Goal: Task Accomplishment & Management: Use online tool/utility

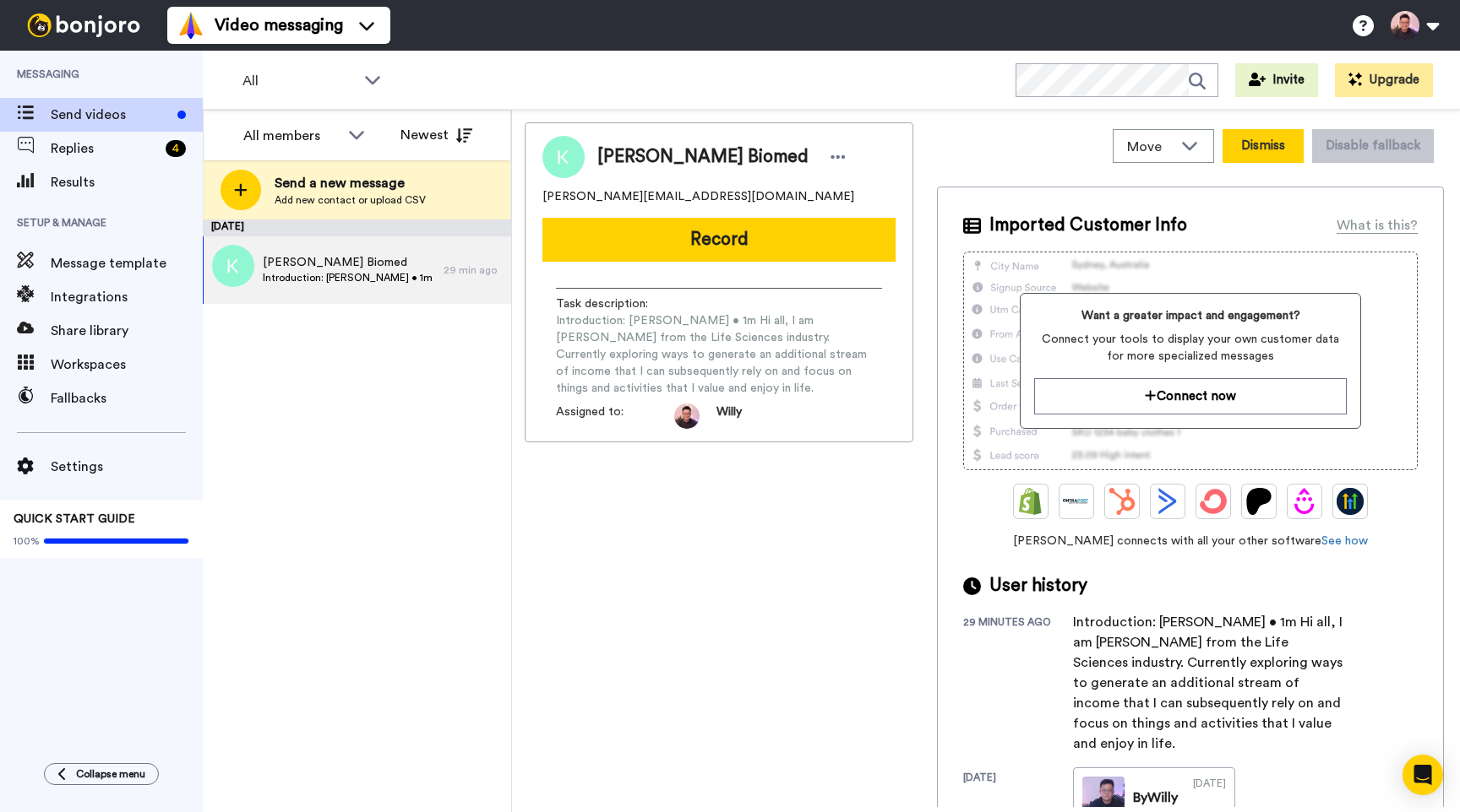
click at [1264, 155] on button "Dismiss" at bounding box center [1262, 146] width 81 height 34
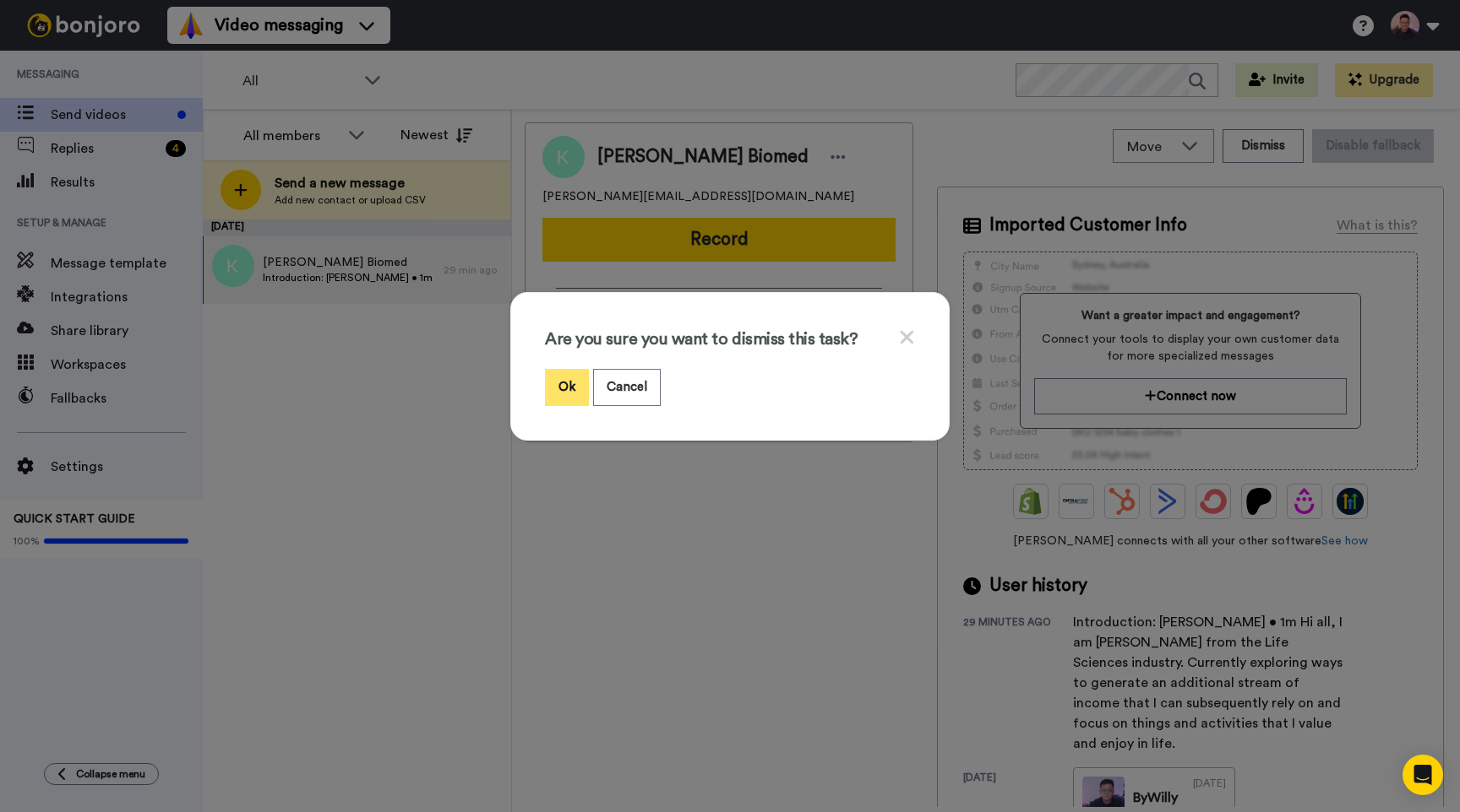
click at [559, 387] on button "Ok" at bounding box center [566, 387] width 44 height 37
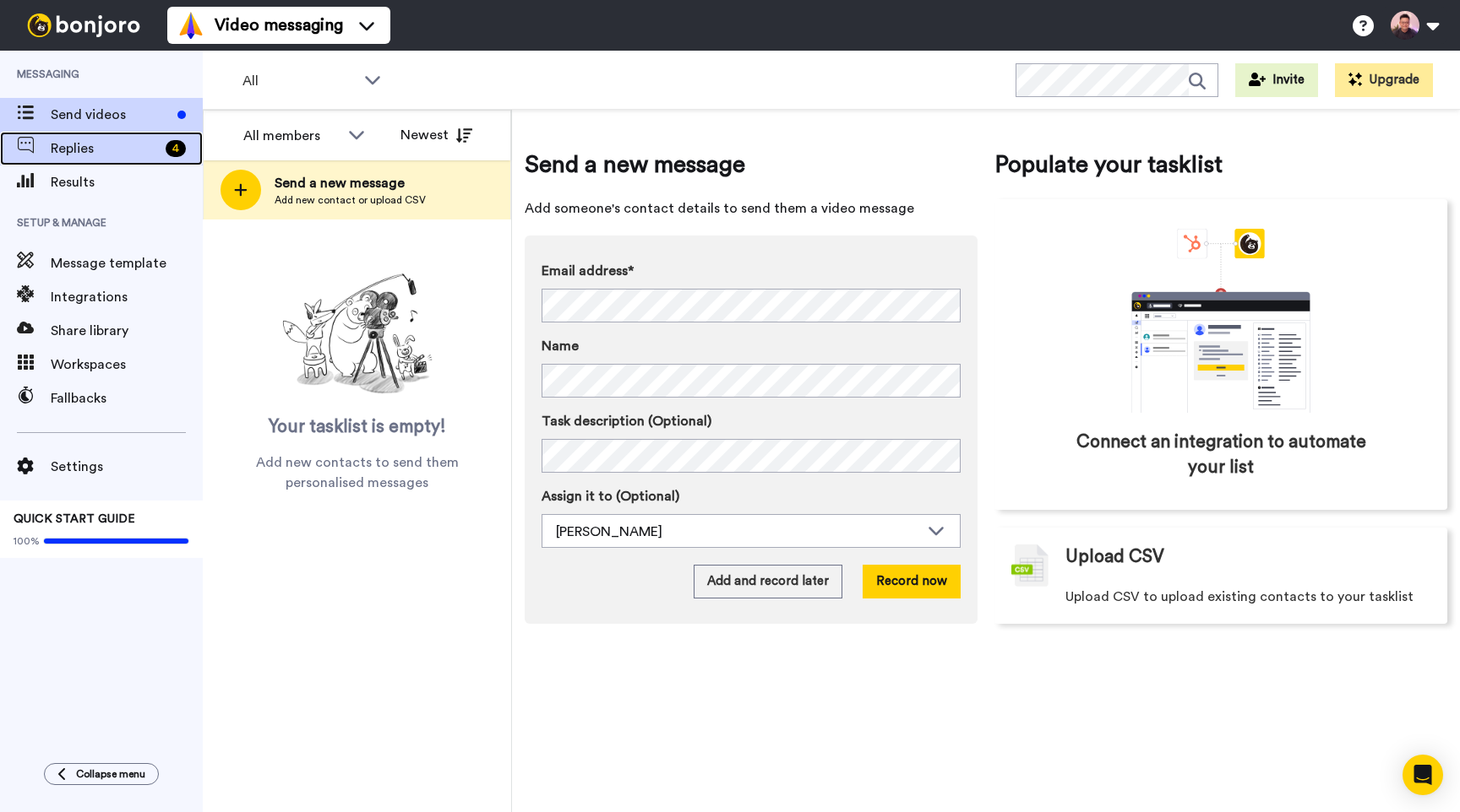
click at [109, 156] on span "Replies" at bounding box center [105, 148] width 108 height 21
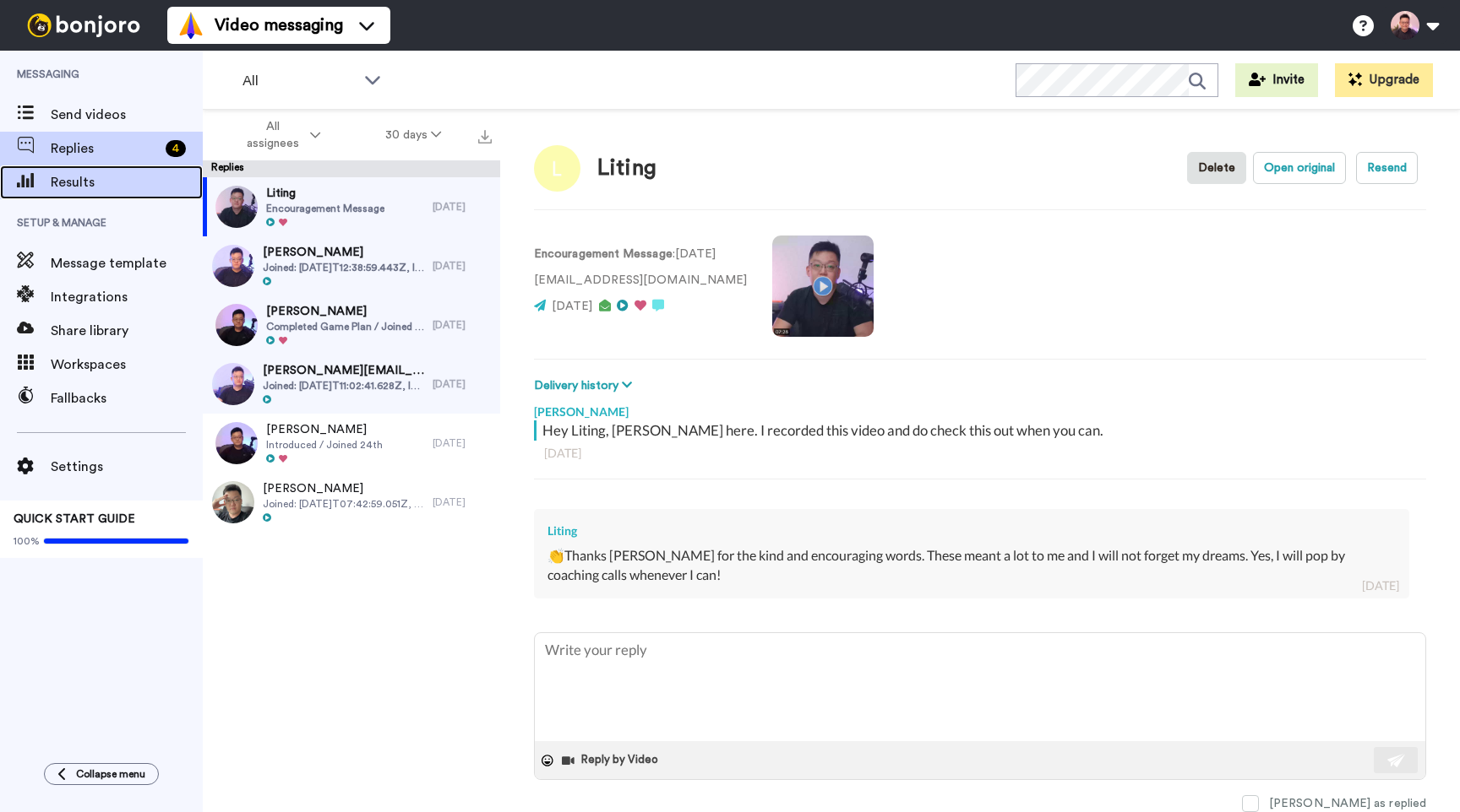
click at [96, 184] on span "Results" at bounding box center [127, 182] width 152 height 21
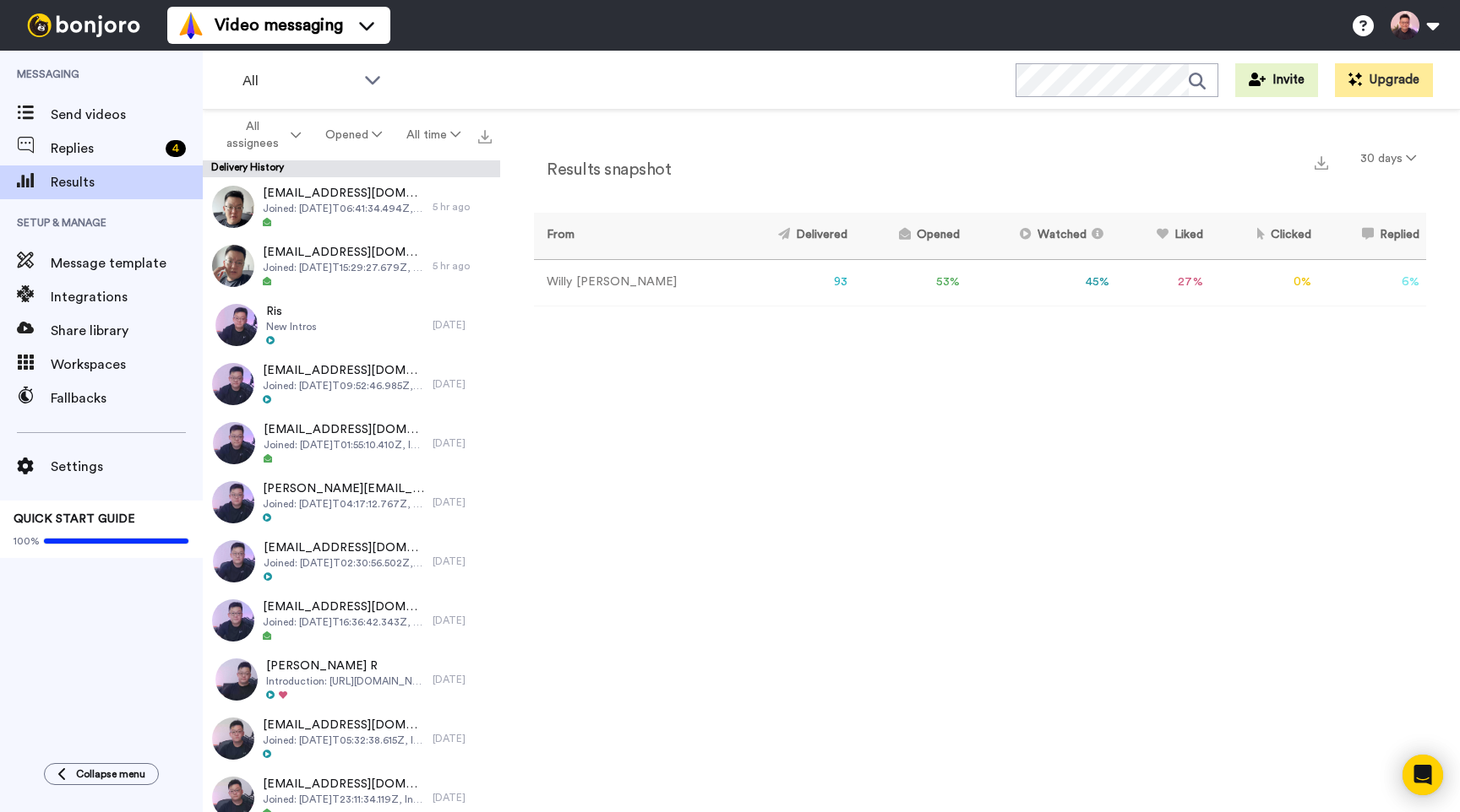
click at [1048, 98] on div "All WORKSPACES View all All Thanking Opt In Tasks Onboarding Skool Introduction…" at bounding box center [831, 80] width 1257 height 59
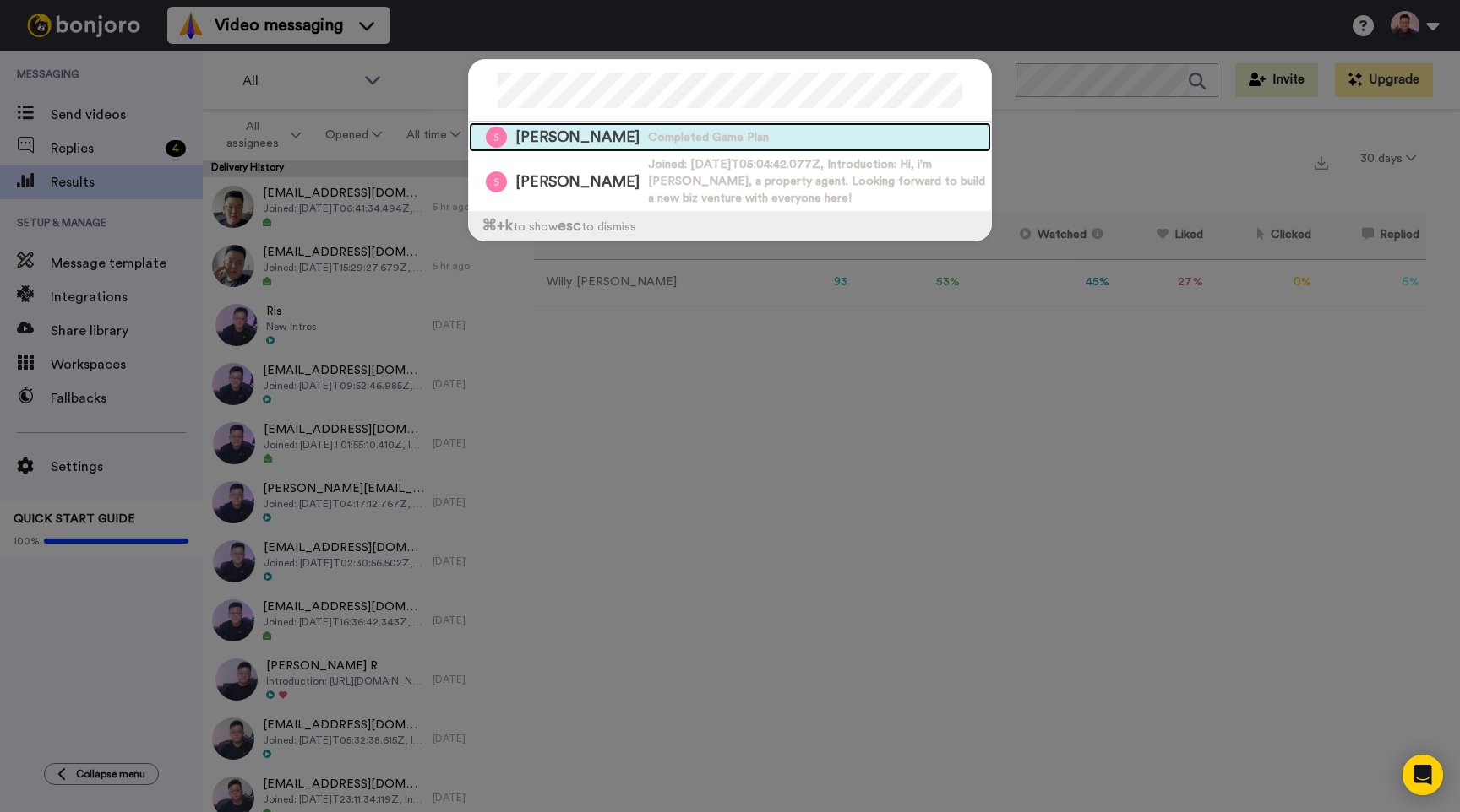
click at [749, 139] on div "Stanley Lee Completed Game Plan" at bounding box center [730, 137] width 522 height 30
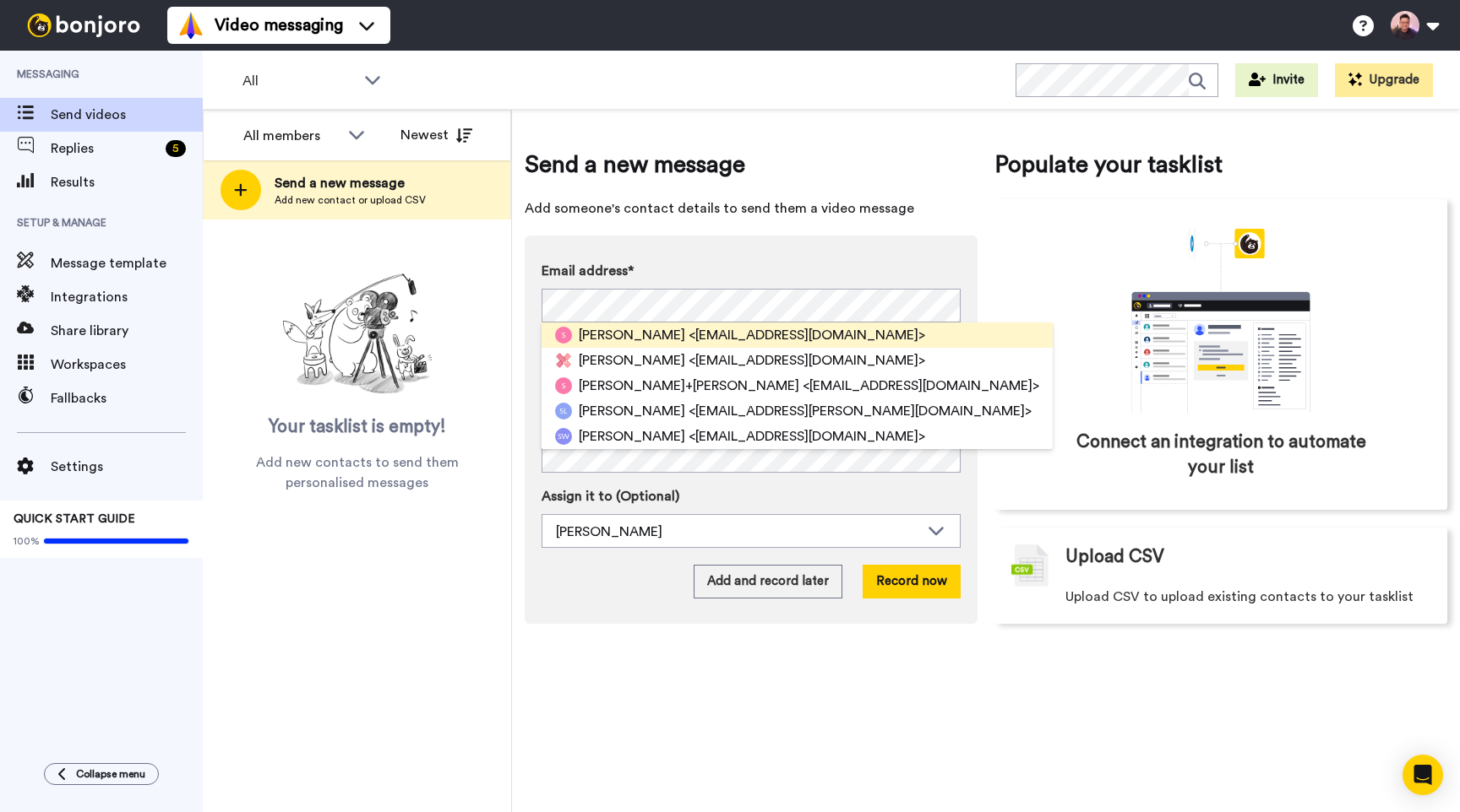
click at [734, 330] on span "<stanley_lkw@yahoo.com.sg>" at bounding box center [807, 335] width 236 height 21
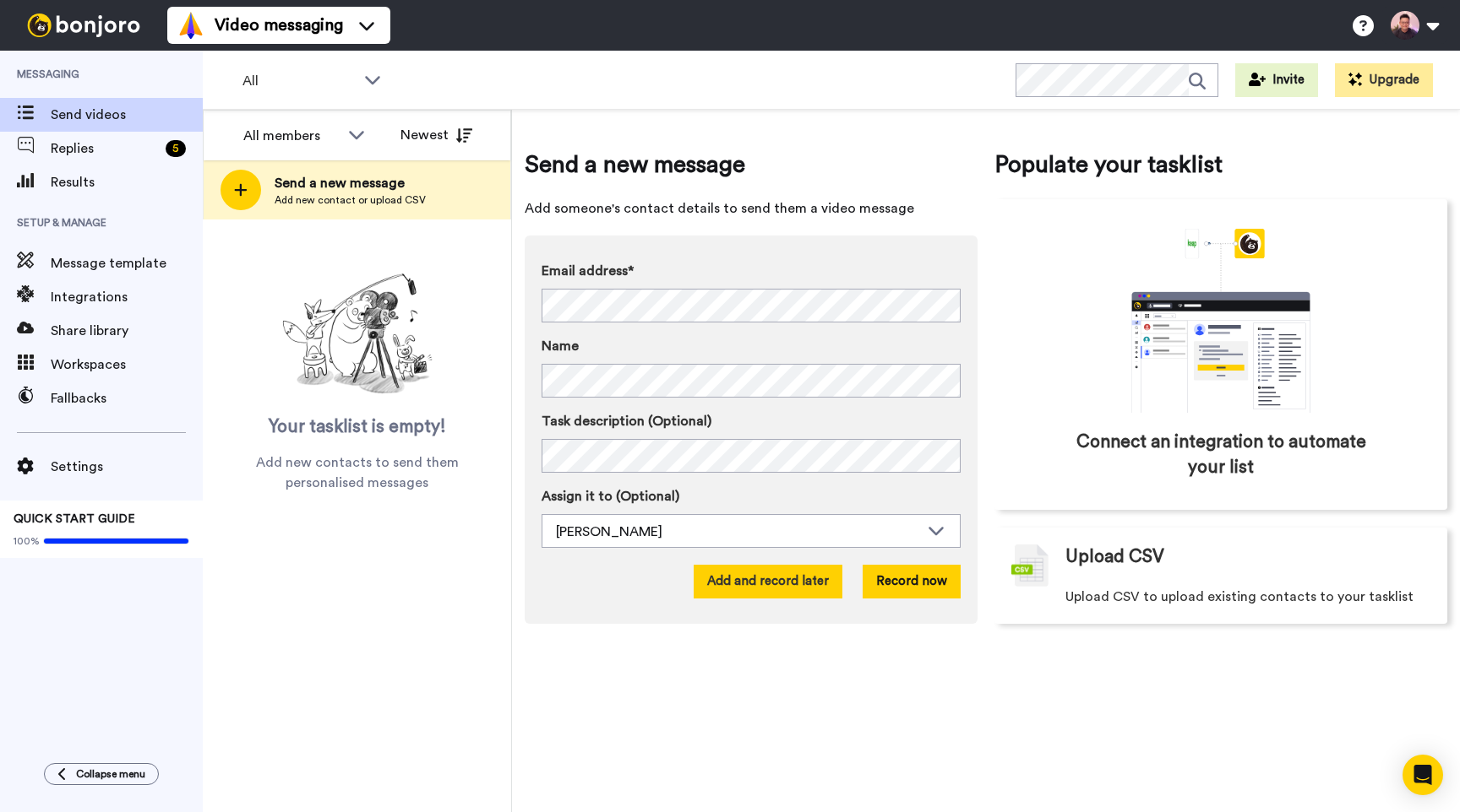
click at [815, 582] on button "Add and record later" at bounding box center [768, 582] width 149 height 34
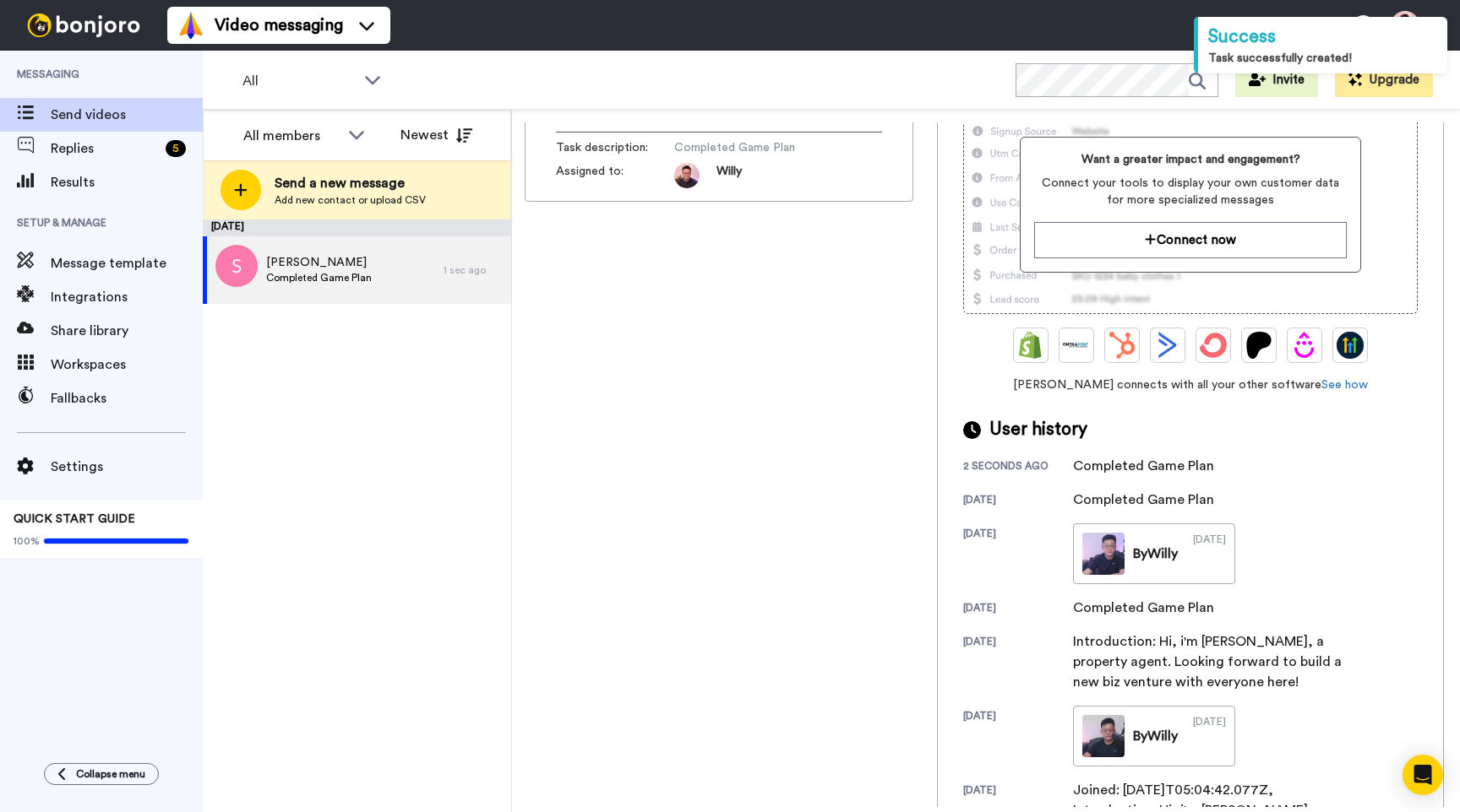
scroll to position [203, 0]
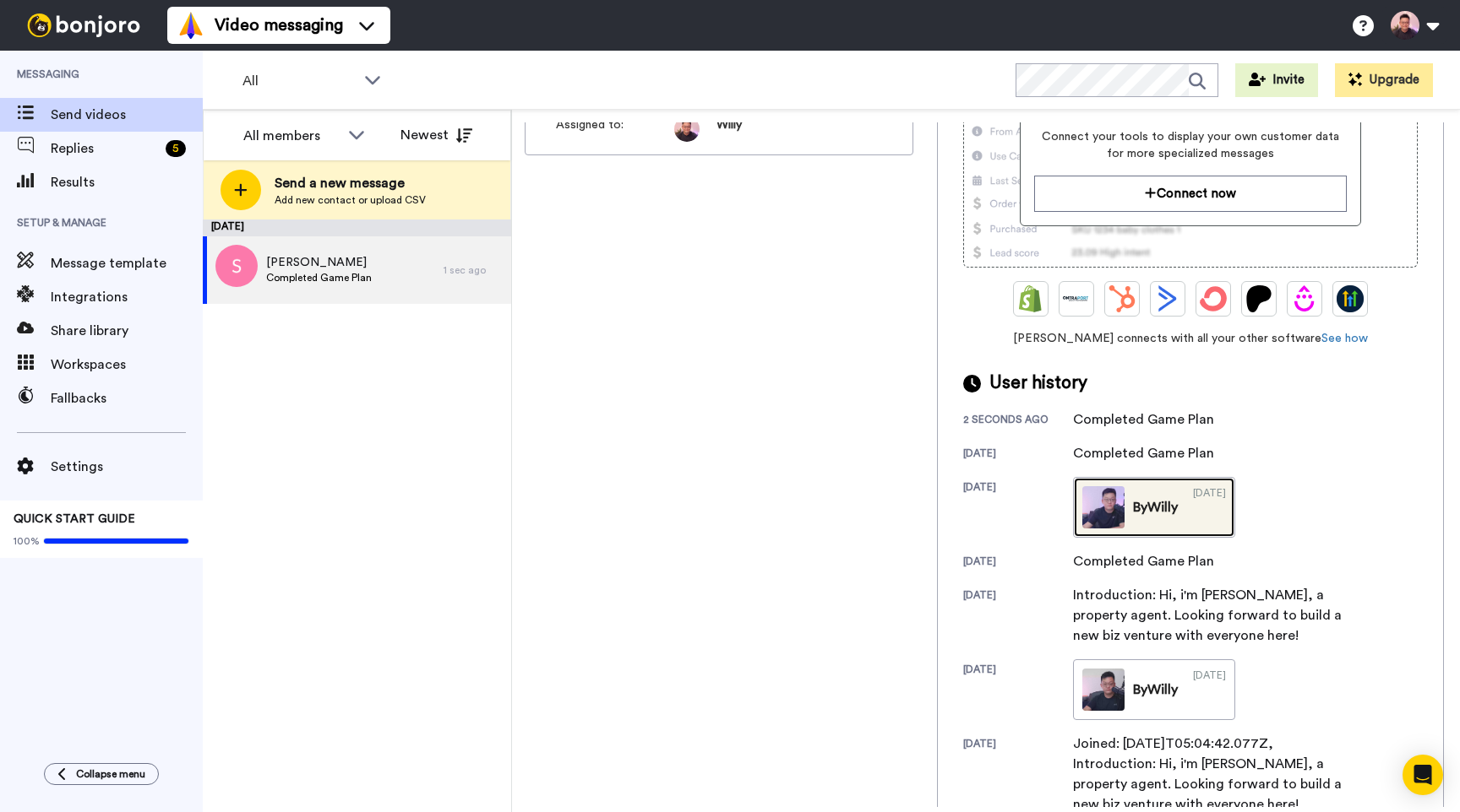
click at [1172, 501] on div "By Willy" at bounding box center [1155, 507] width 45 height 21
click at [442, 278] on div "Stanley Lee Completed Game Plan" at bounding box center [323, 270] width 241 height 68
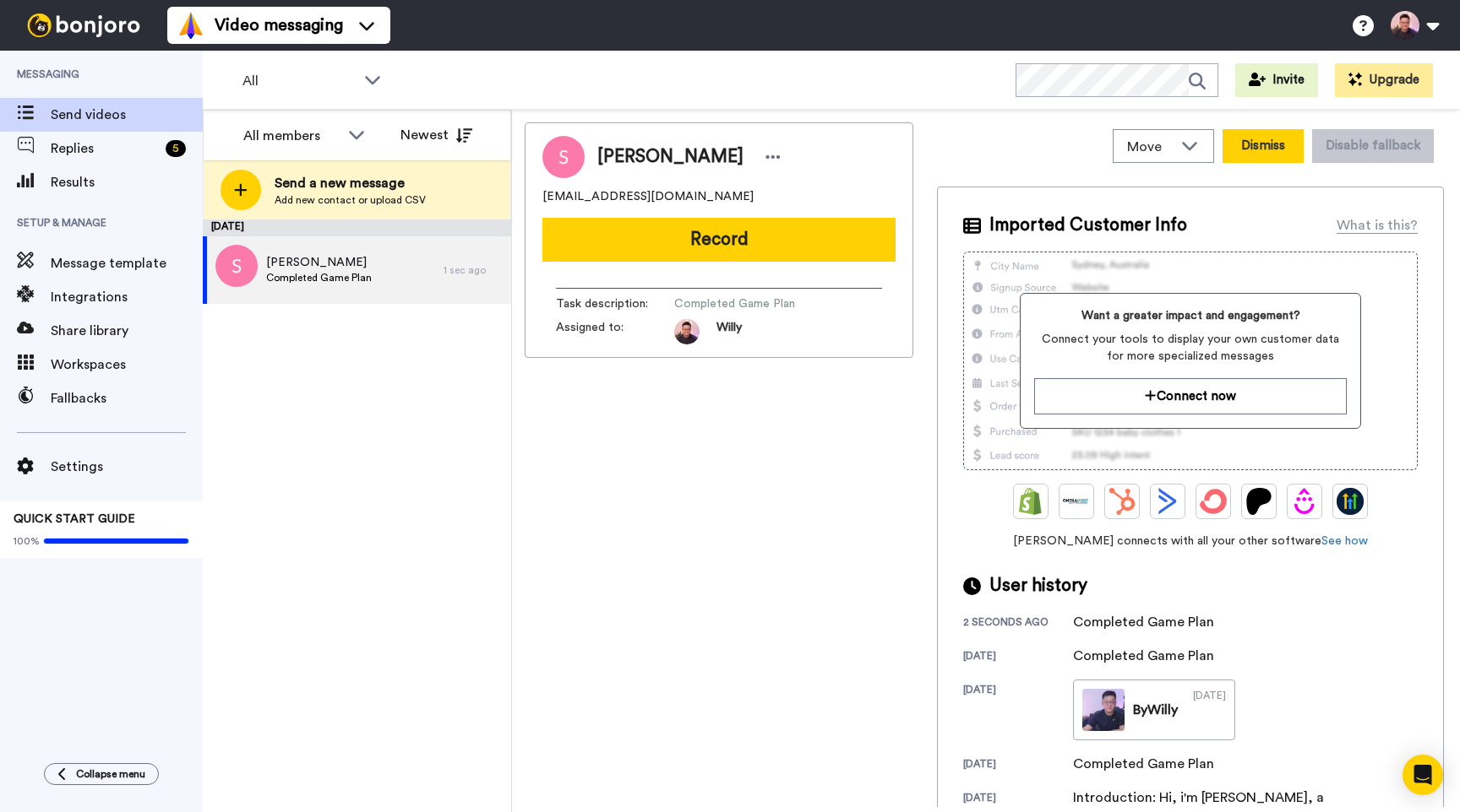
click at [1252, 149] on button "Dismiss" at bounding box center [1262, 146] width 81 height 34
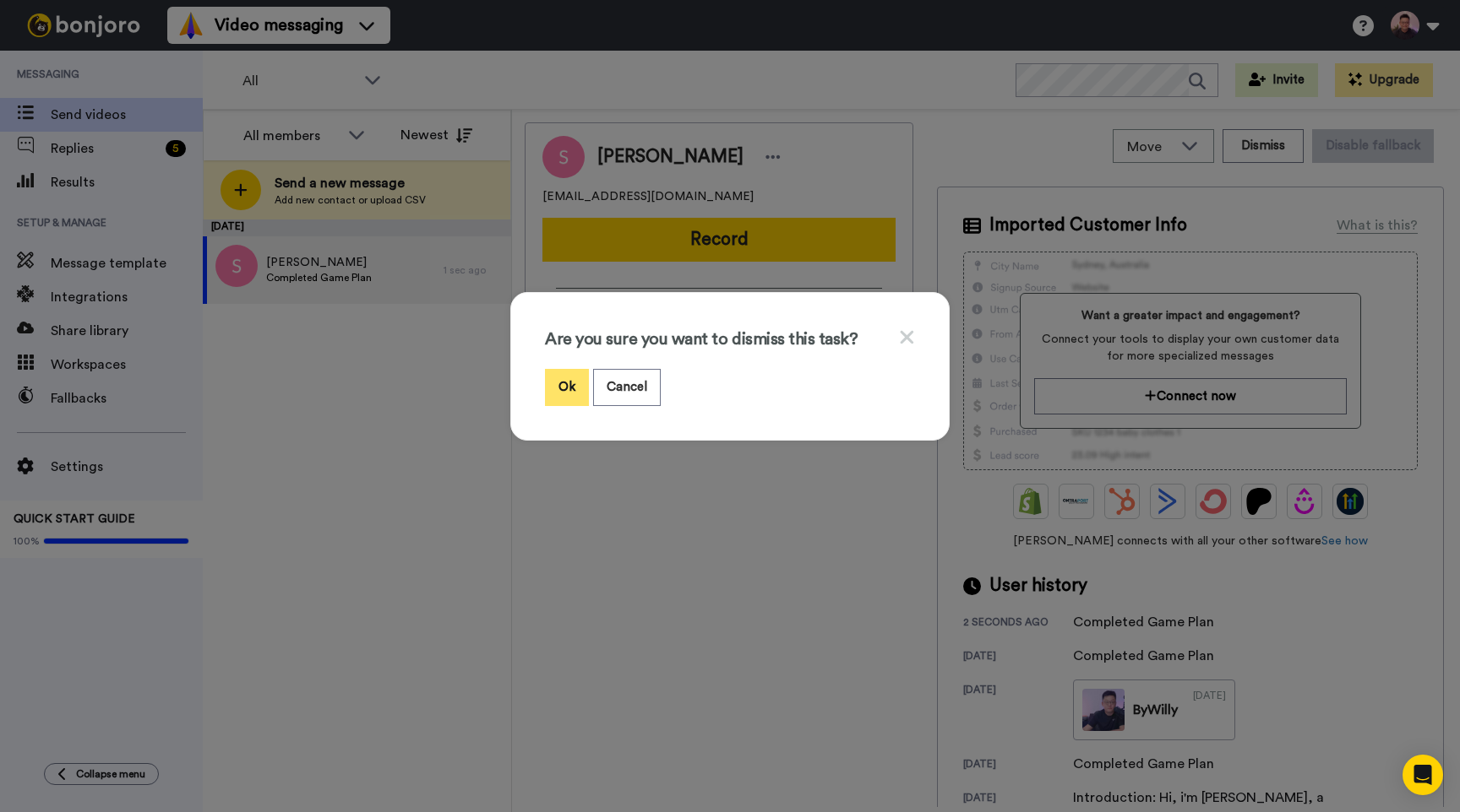
click at [573, 385] on button "Ok" at bounding box center [566, 387] width 44 height 37
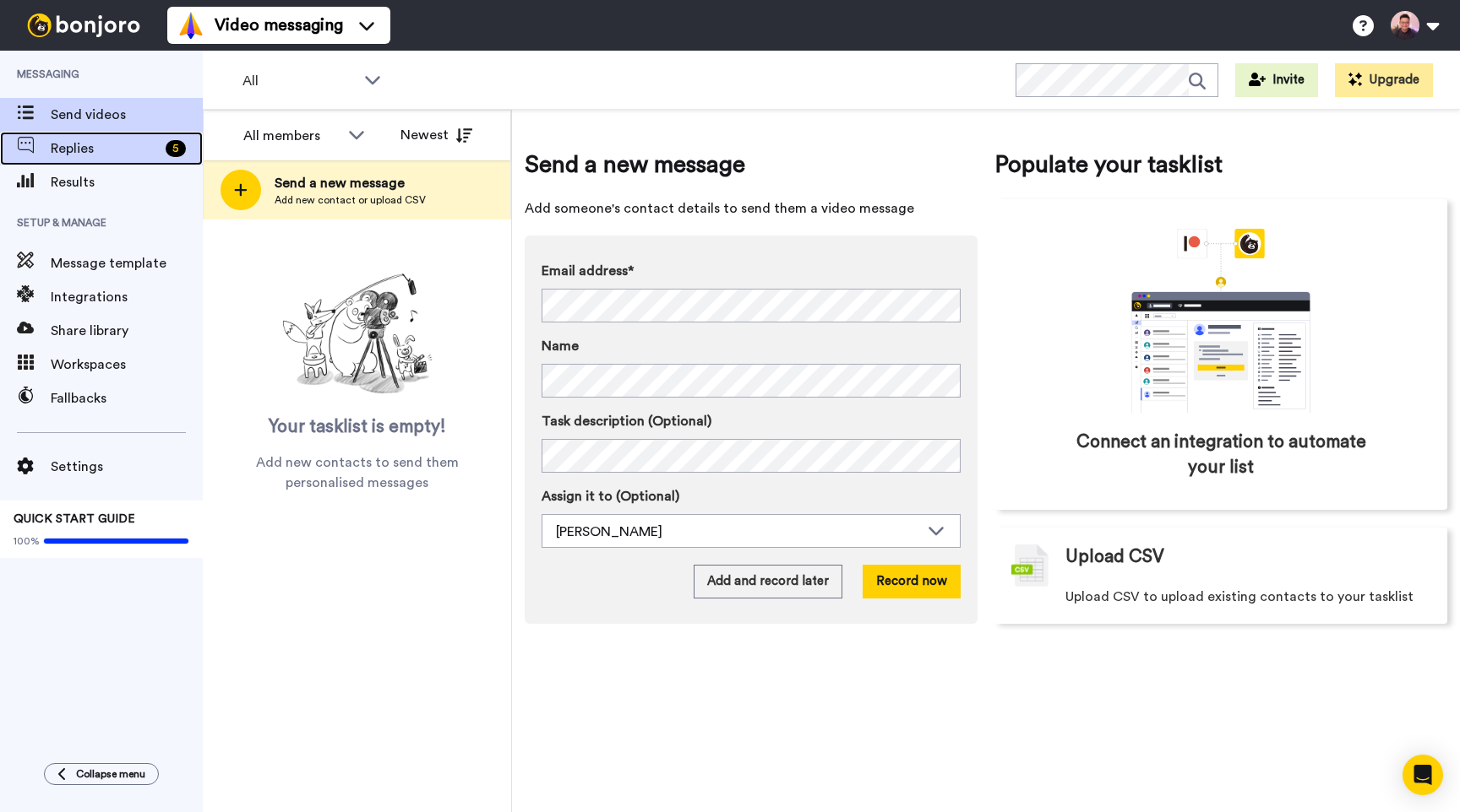
click at [124, 142] on span "Replies" at bounding box center [105, 148] width 108 height 21
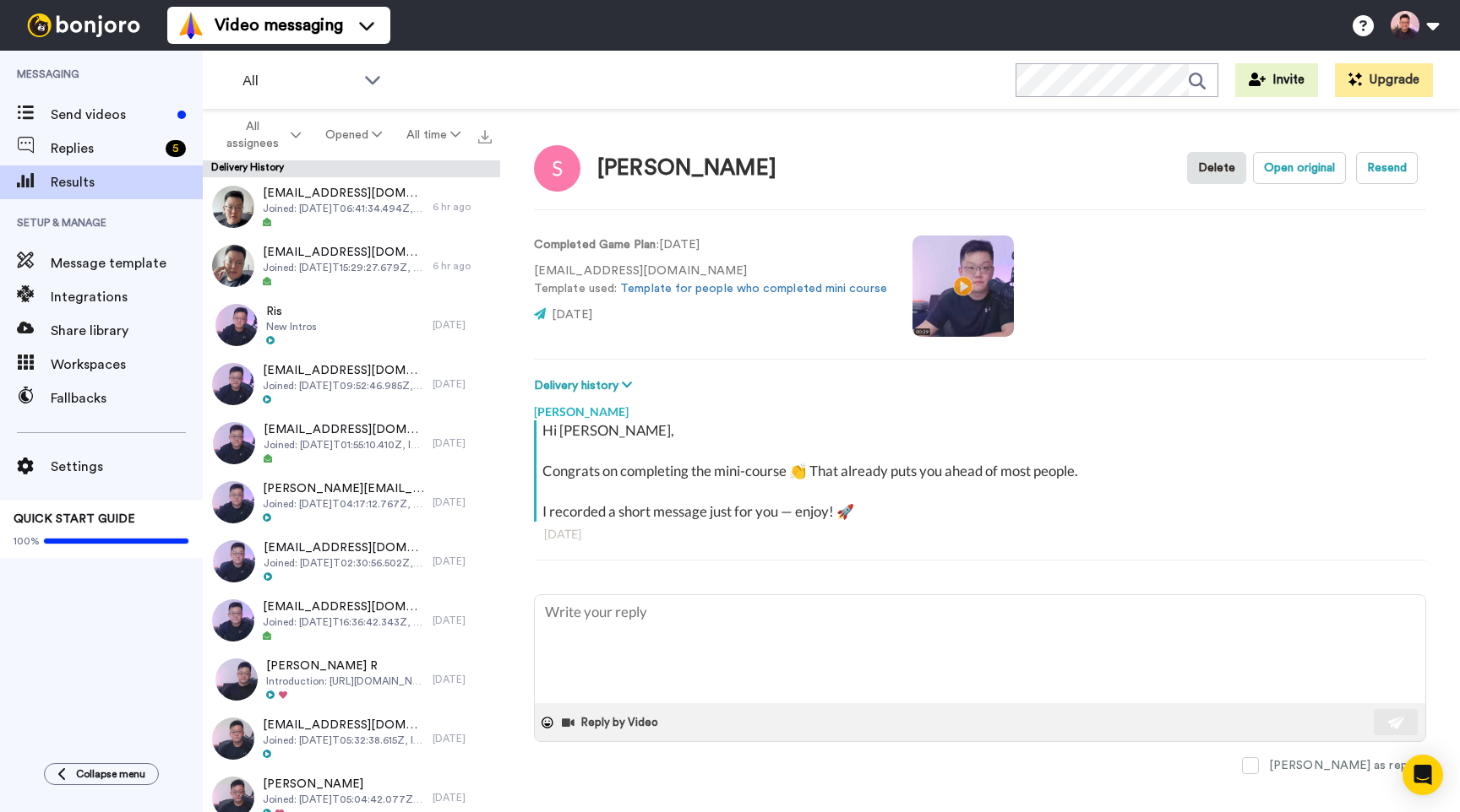
click at [943, 266] on video at bounding box center [963, 285] width 101 height 101
click at [934, 265] on video at bounding box center [963, 285] width 101 height 101
type textarea "x"
